Goal: Information Seeking & Learning: Learn about a topic

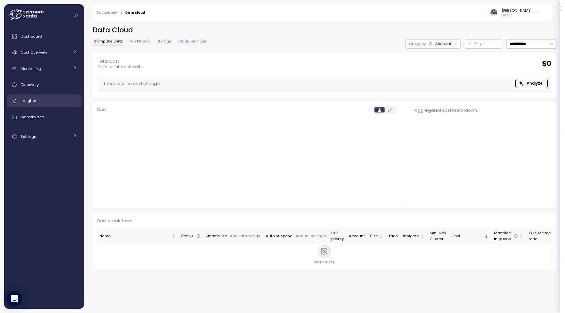
click at [40, 96] on link "Insights" at bounding box center [44, 100] width 75 height 13
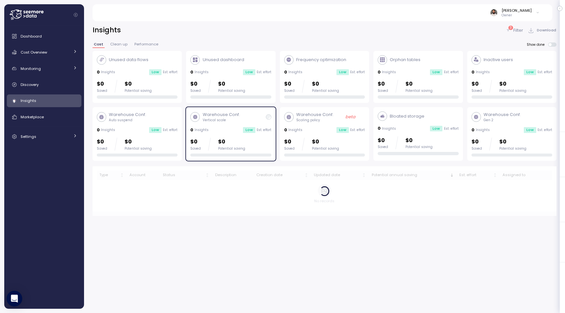
click at [515, 31] on p "Filter" at bounding box center [518, 30] width 10 height 7
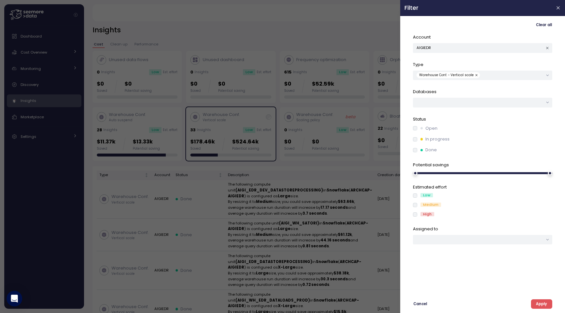
click at [474, 75] on button "button" at bounding box center [477, 75] width 7 height 6
click at [473, 75] on div at bounding box center [482, 75] width 139 height 9
click at [460, 41] on div "Account AIGIEDR" at bounding box center [482, 43] width 139 height 19
click at [460, 47] on button "AIGIEDR" at bounding box center [482, 47] width 139 height 9
click at [493, 99] on div "AEIS" at bounding box center [483, 95] width 38 height 8
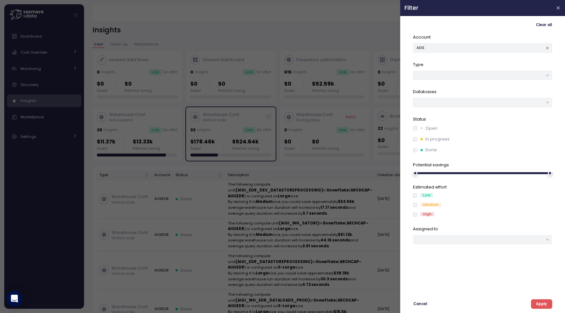
click at [540, 304] on span "Apply" at bounding box center [541, 304] width 11 height 9
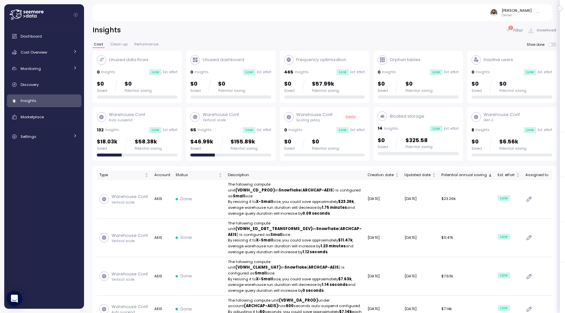
click at [162, 133] on div "132 Insights Low Est. effort" at bounding box center [137, 130] width 81 height 7
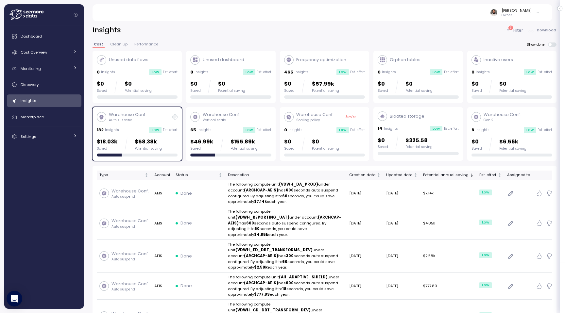
click at [552, 43] on span at bounding box center [553, 44] width 5 height 4
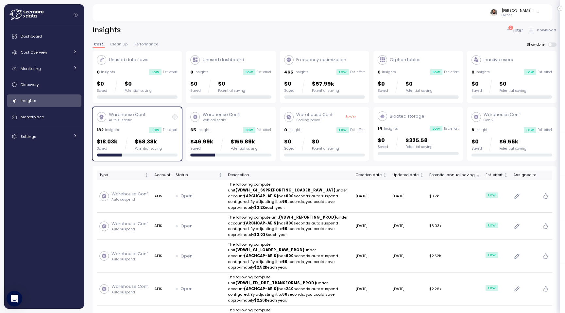
click at [519, 26] on div "2 Filter Download" at bounding box center [530, 29] width 51 height 9
click at [518, 28] on p "Filter" at bounding box center [518, 30] width 10 height 7
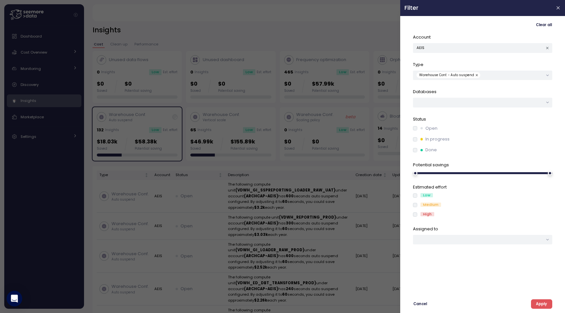
click at [545, 309] on div "Clear all Account AEIS Type Warehouse Conf. - Auto suspend Databases Status Ope…" at bounding box center [482, 164] width 165 height 297
click at [544, 304] on span "Apply" at bounding box center [541, 304] width 11 height 9
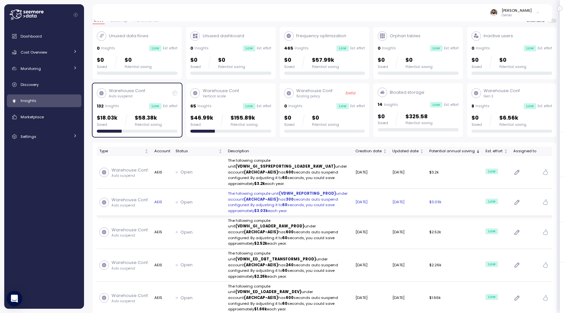
scroll to position [32, 0]
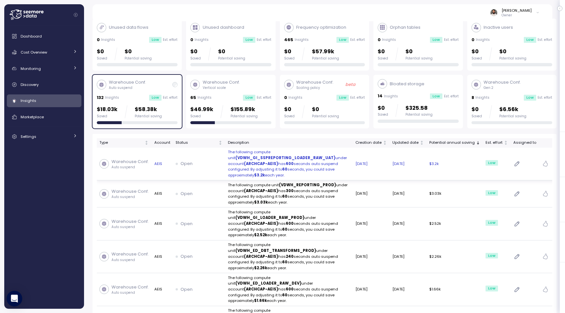
click at [396, 175] on td "19 Sep 2025" at bounding box center [408, 164] width 37 height 33
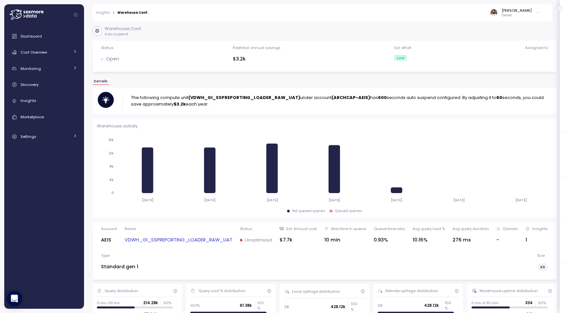
click at [104, 11] on link "Insights" at bounding box center [103, 12] width 14 height 3
